Goal: Task Accomplishment & Management: Use online tool/utility

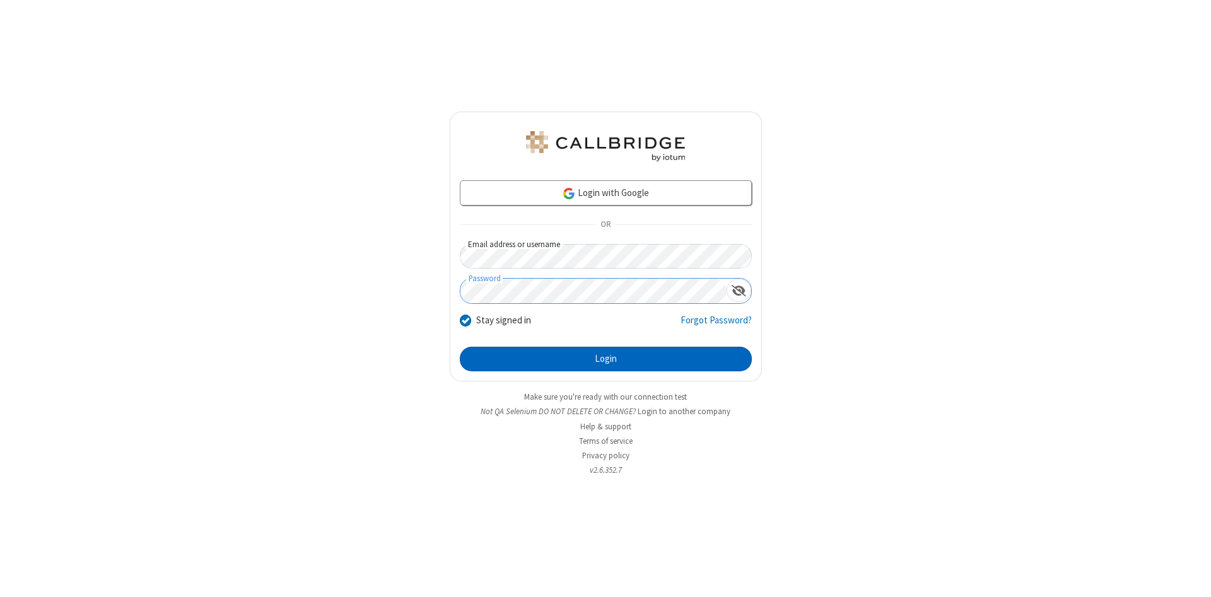
click at [605, 359] on button "Login" at bounding box center [606, 359] width 292 height 25
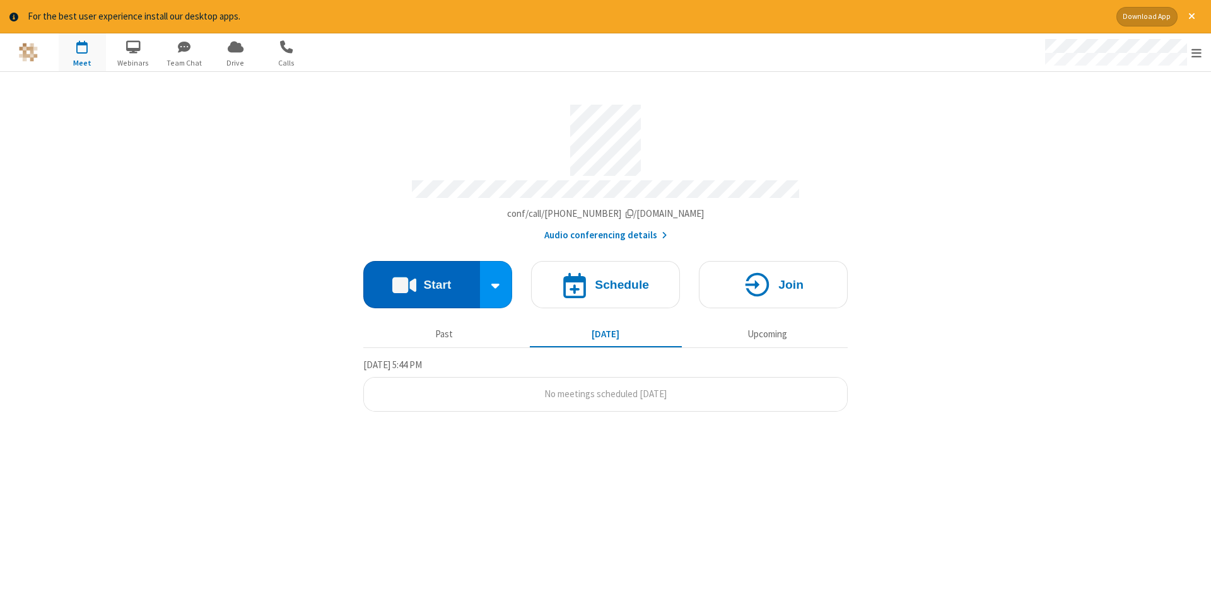
click at [421, 280] on button "Start" at bounding box center [421, 284] width 117 height 47
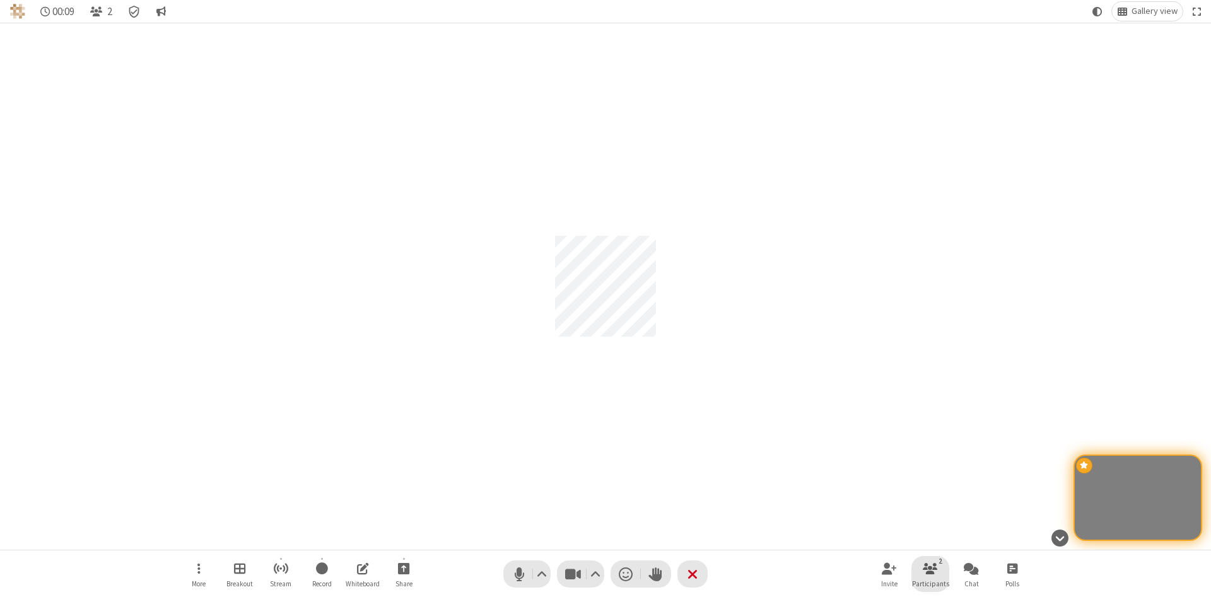
click at [930, 583] on span "Participants" at bounding box center [930, 584] width 37 height 8
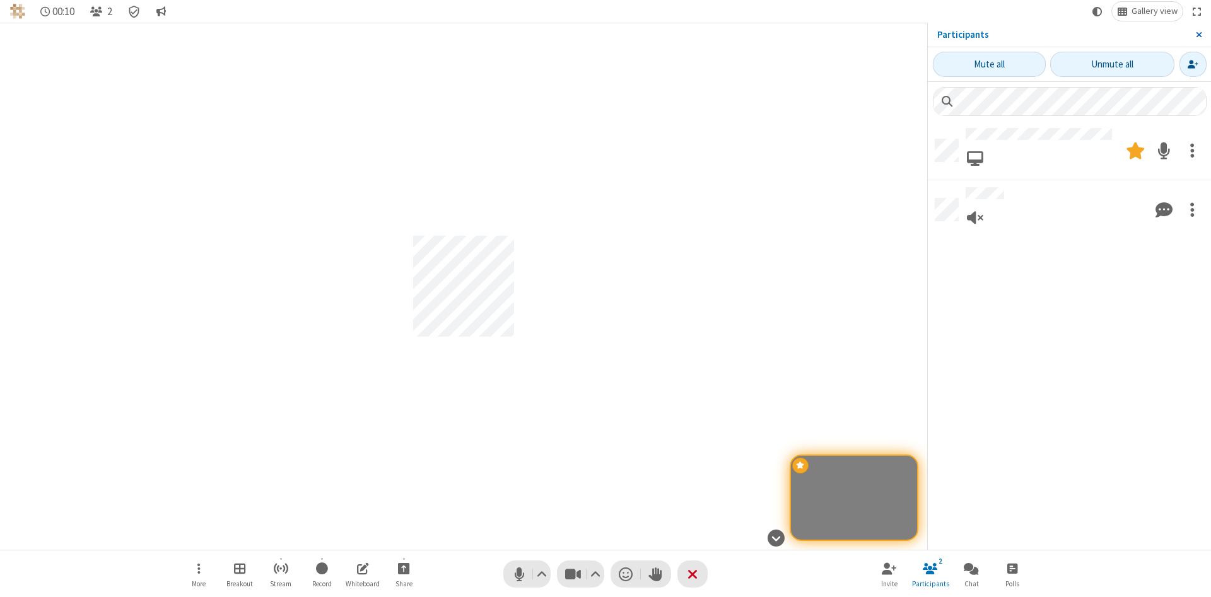
click at [1198, 35] on span "Close sidebar" at bounding box center [1199, 35] width 6 height 10
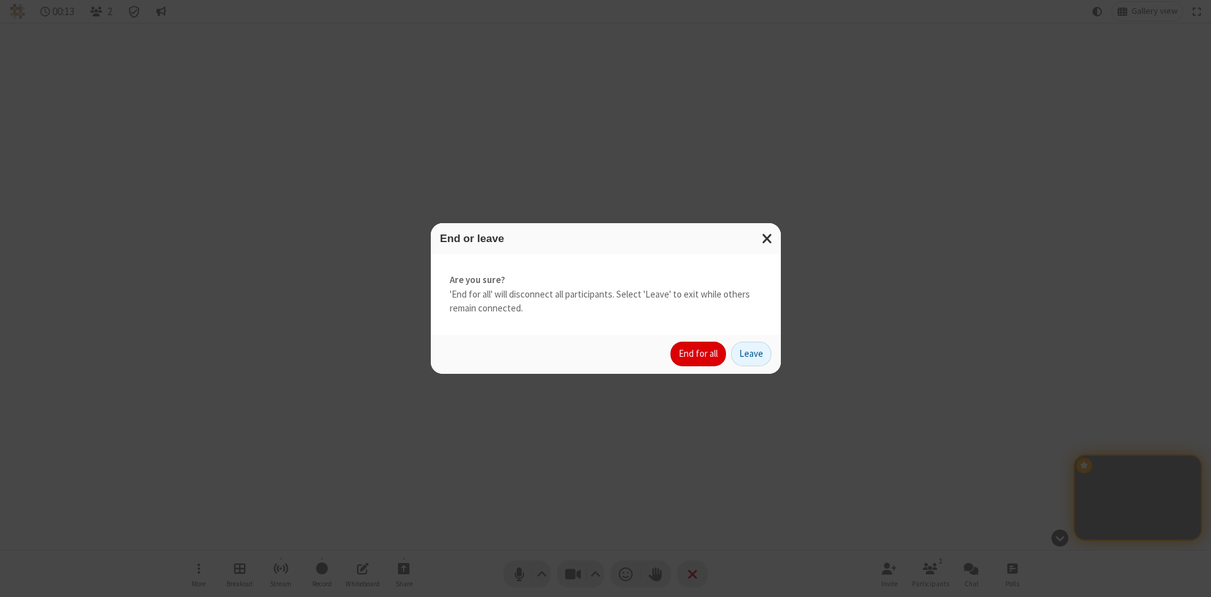
click at [699, 354] on button "End for all" at bounding box center [697, 354] width 55 height 25
